Goal: Information Seeking & Learning: Learn about a topic

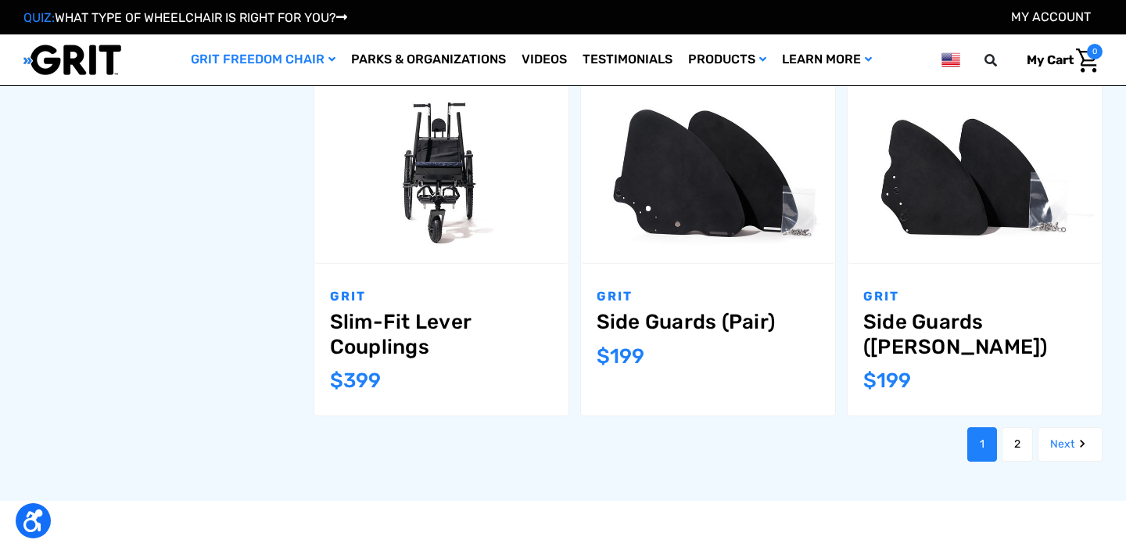
scroll to position [1718, 0]
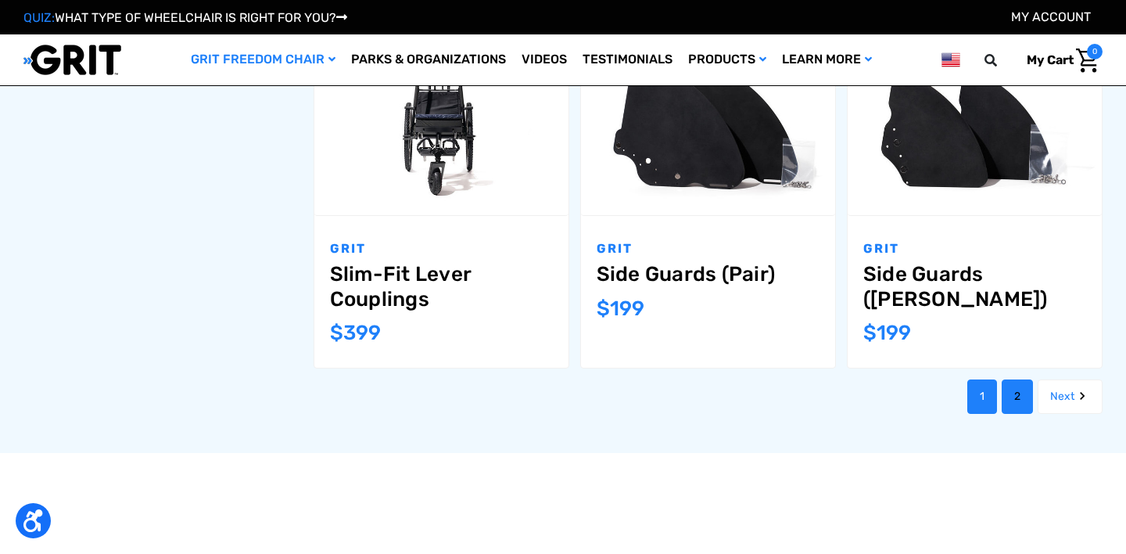
click at [1022, 379] on link "2" at bounding box center [1017, 396] width 31 height 34
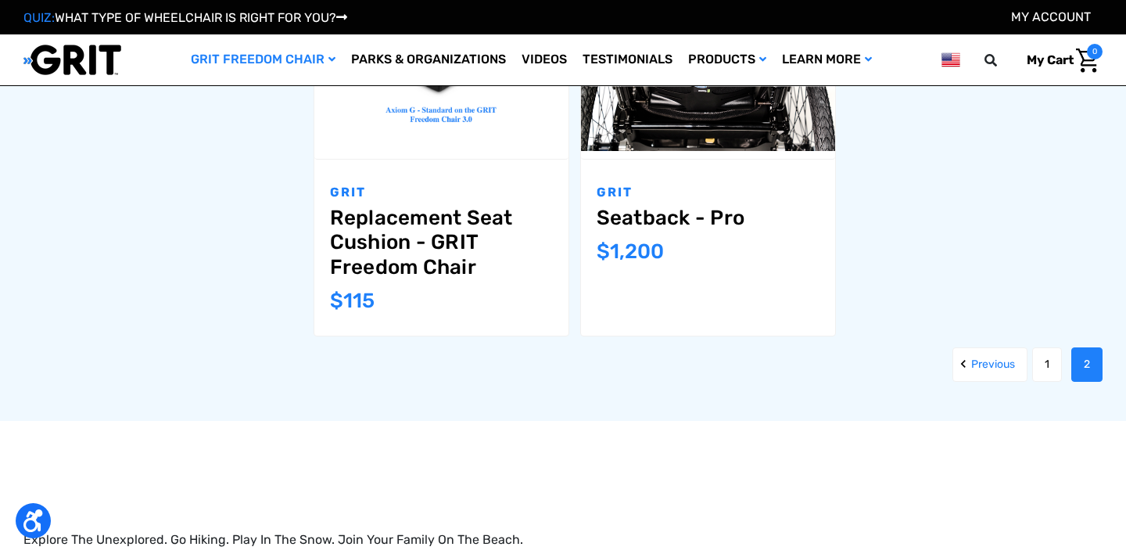
scroll to position [1766, 0]
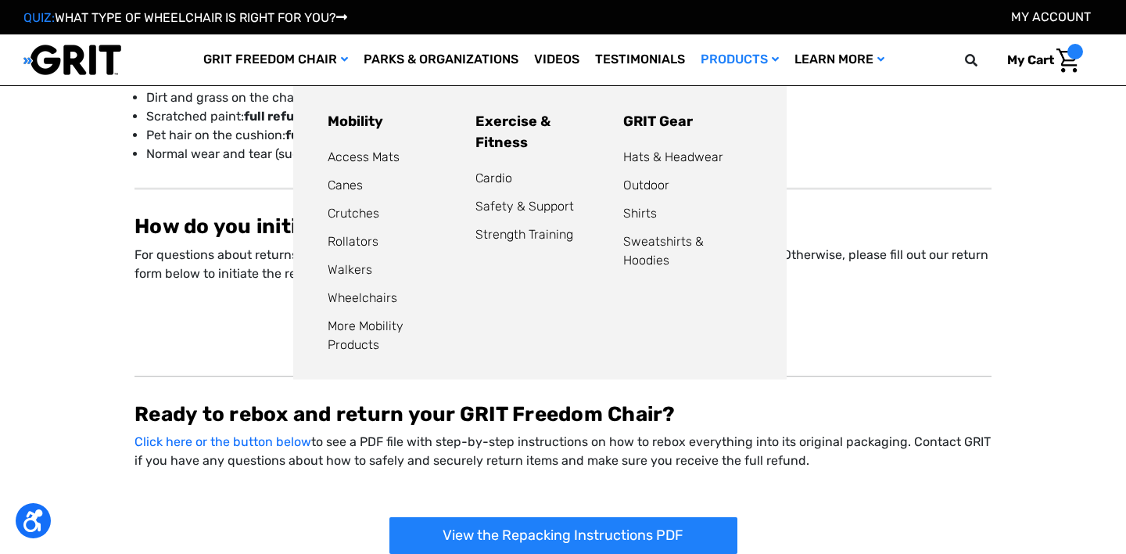
scroll to position [379, 0]
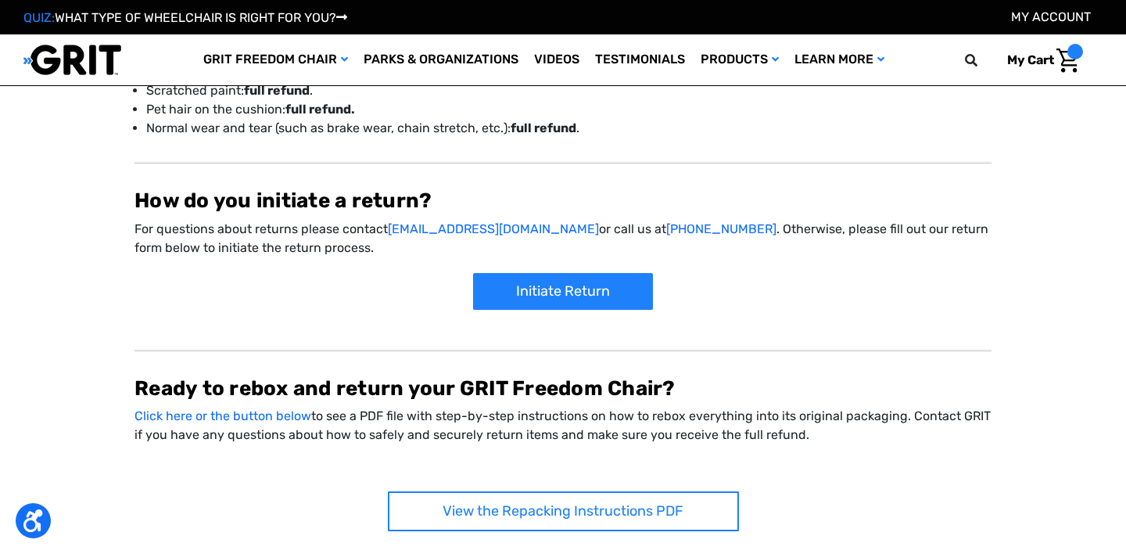
click at [487, 492] on link "View the Repacking Instructions PDF" at bounding box center [563, 511] width 351 height 40
